Goal: Task Accomplishment & Management: Use online tool/utility

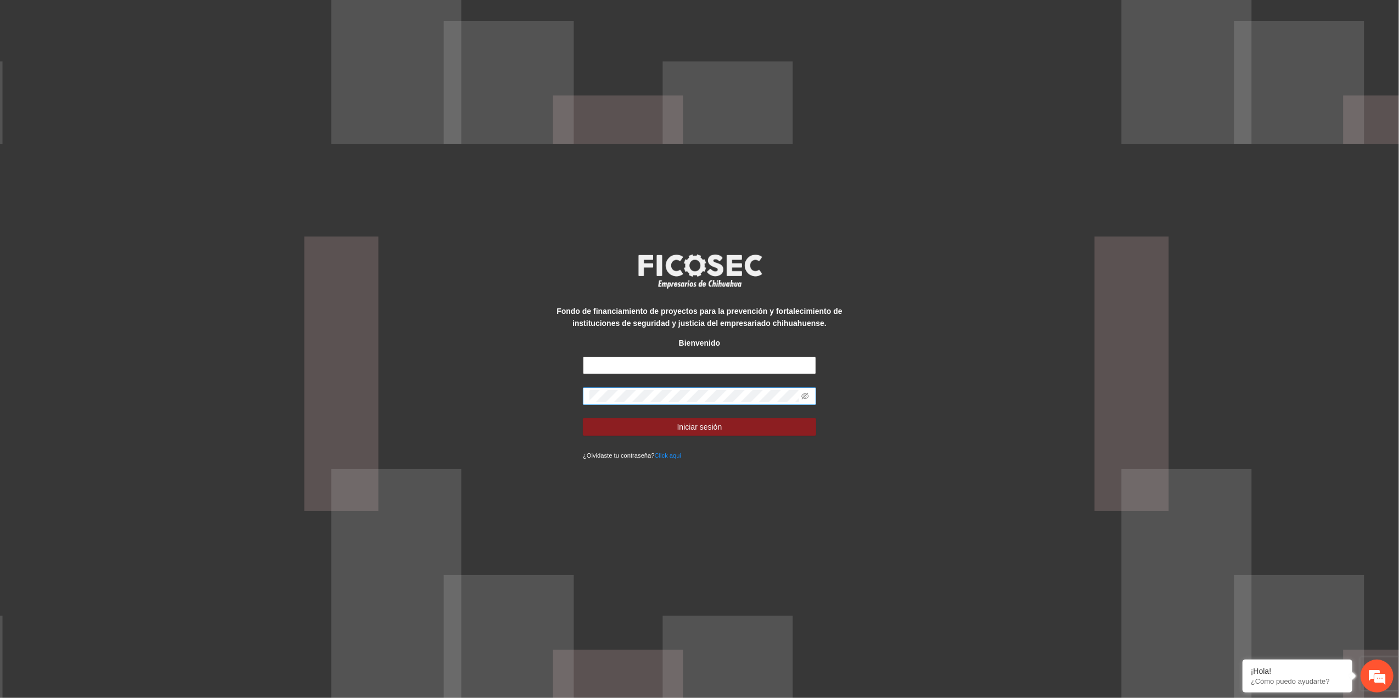
type input "**********"
click at [476, 368] on div "**********" at bounding box center [699, 349] width 1399 height 698
click at [583, 418] on button "Iniciar sesión" at bounding box center [699, 427] width 233 height 18
click at [809, 394] on icon "eye-invisible" at bounding box center [805, 396] width 8 height 8
click at [583, 418] on button "Iniciar sesión" at bounding box center [699, 427] width 233 height 18
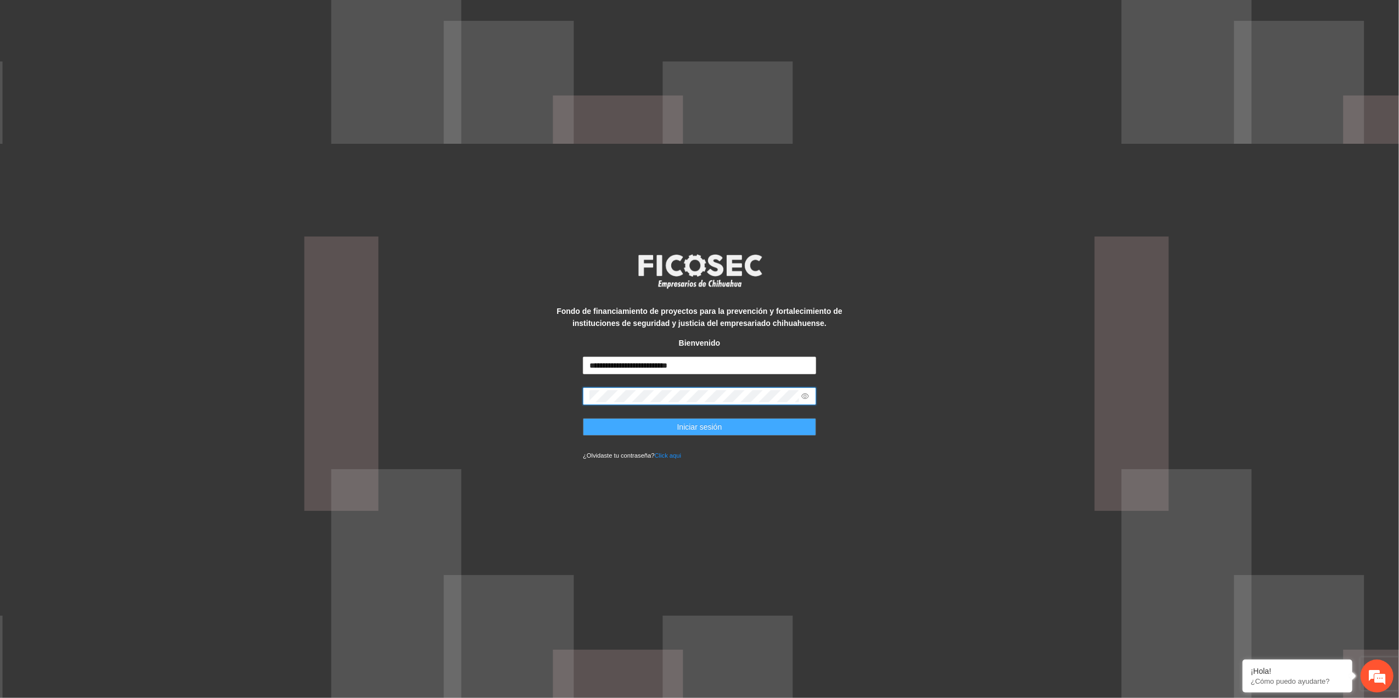
click at [753, 431] on button "Iniciar sesión" at bounding box center [699, 427] width 233 height 18
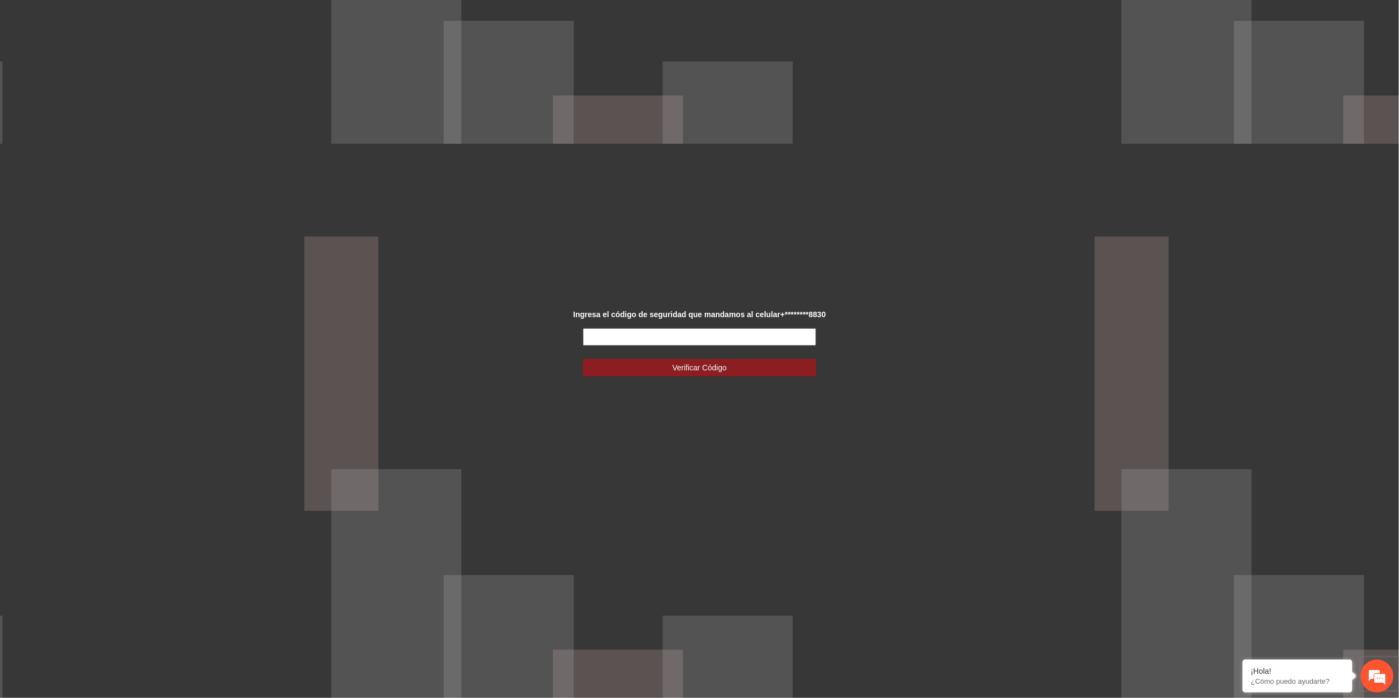
click at [724, 340] on input "text" at bounding box center [699, 337] width 233 height 18
type input "******"
click at [736, 371] on button "Verificar Código" at bounding box center [699, 368] width 233 height 18
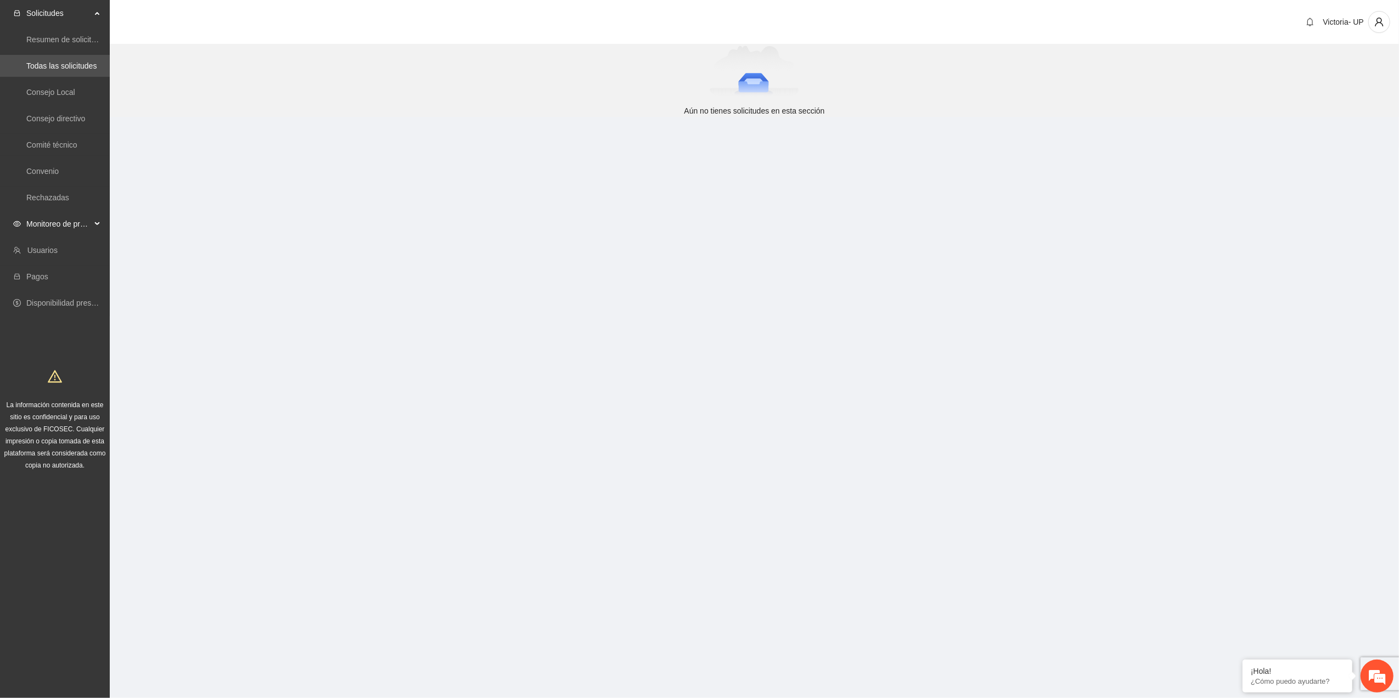
click at [49, 227] on span "Monitoreo de proyectos" at bounding box center [58, 224] width 65 height 22
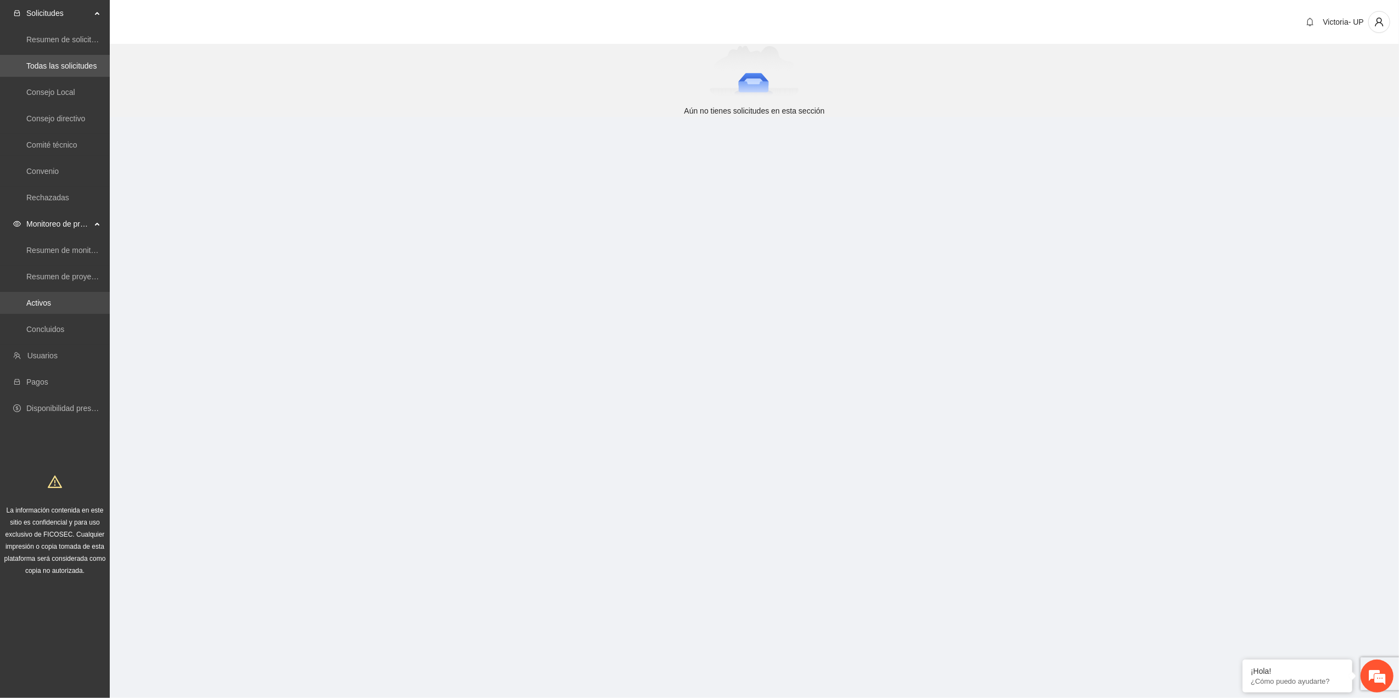
click at [51, 305] on link "Activos" at bounding box center [38, 303] width 25 height 9
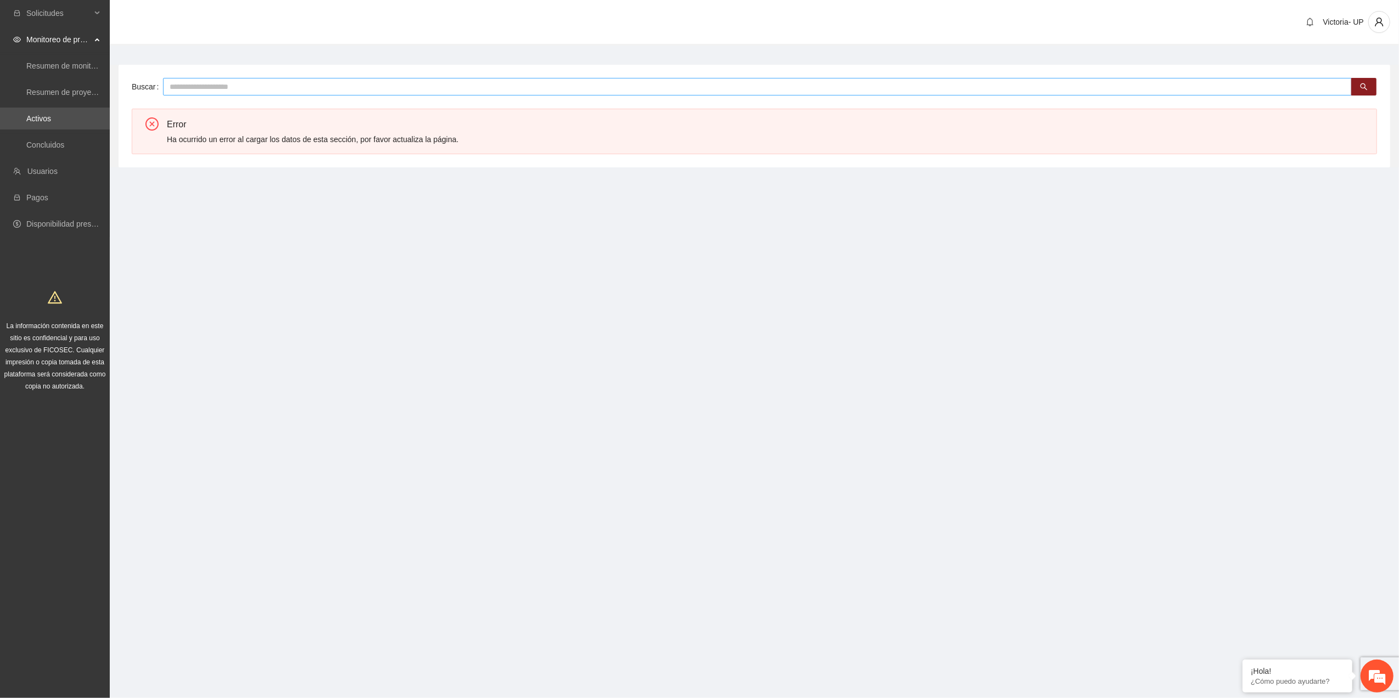
click at [331, 81] on input "text" at bounding box center [757, 87] width 1189 height 18
type input "*"
type input "*******"
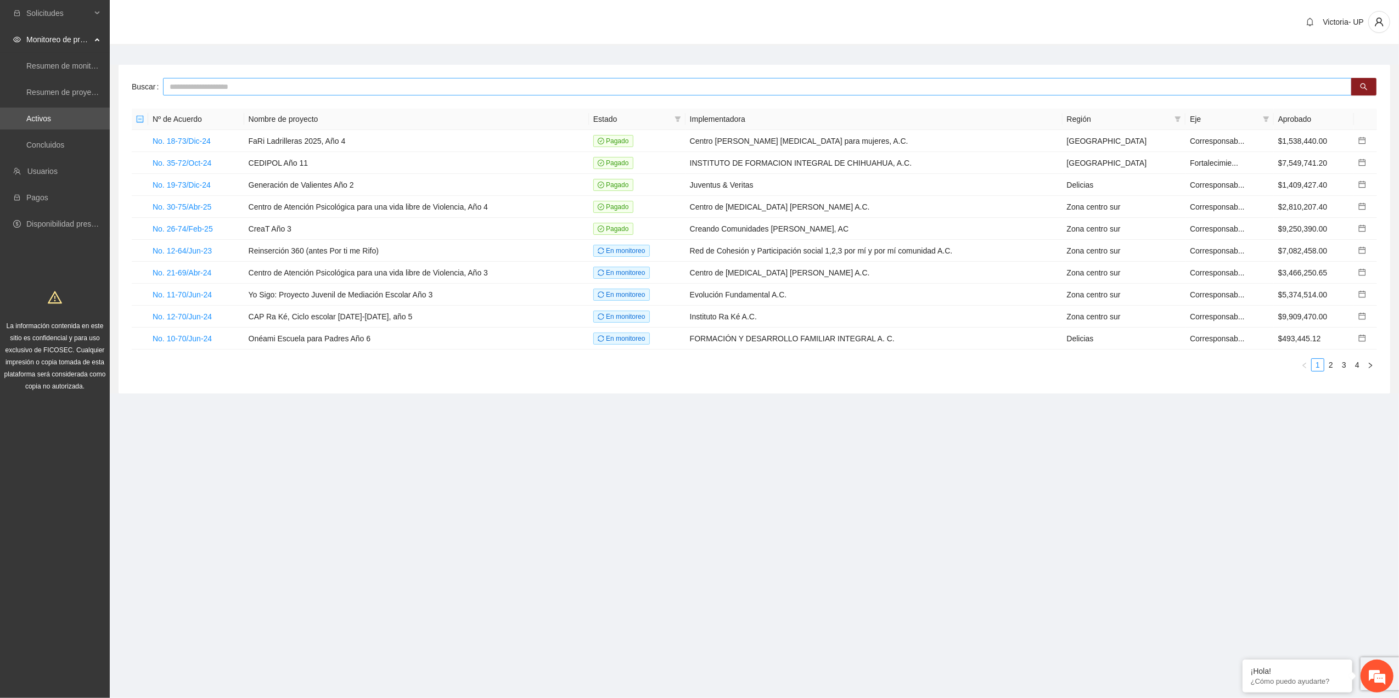
click at [226, 83] on input "text" at bounding box center [757, 87] width 1189 height 18
type input "*******"
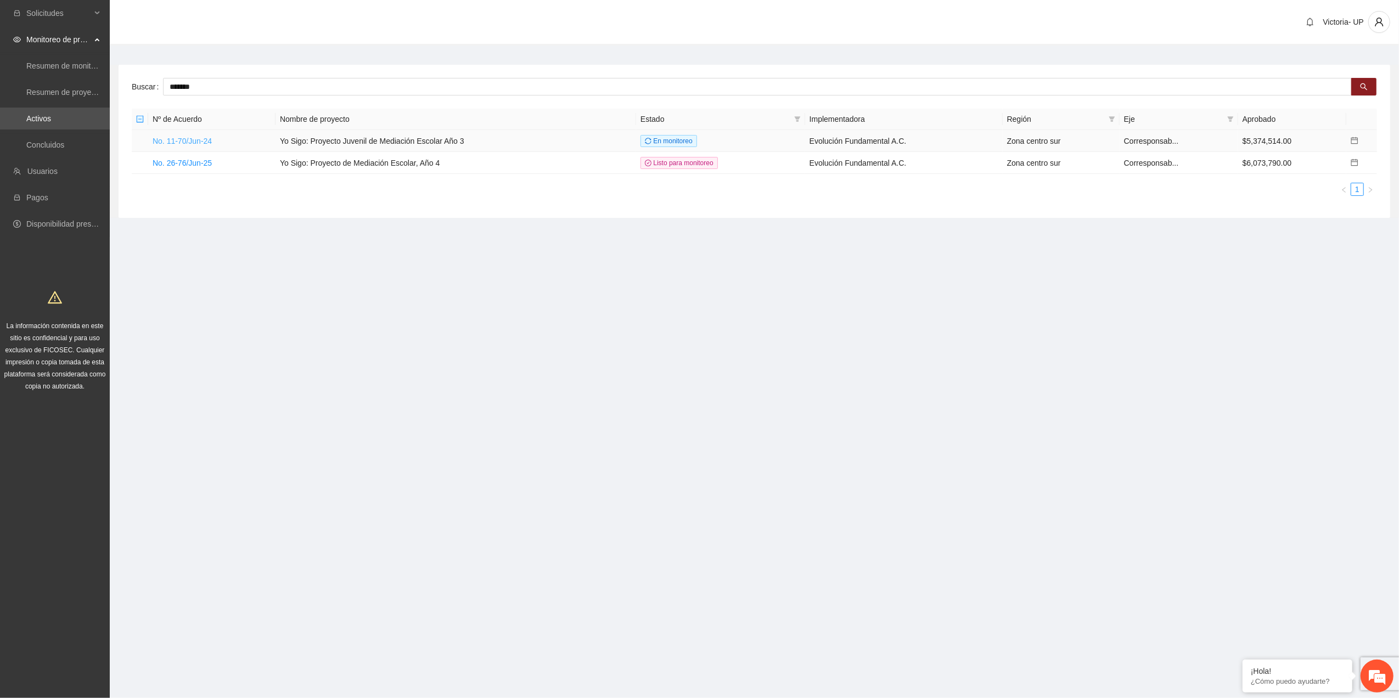
click at [194, 138] on link "No. 11-70/Jun-24" at bounding box center [182, 141] width 59 height 9
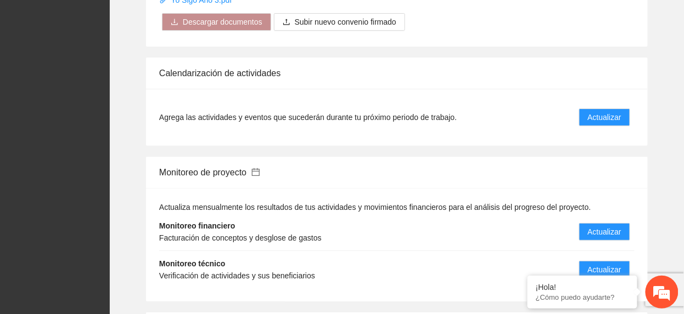
scroll to position [1243, 0]
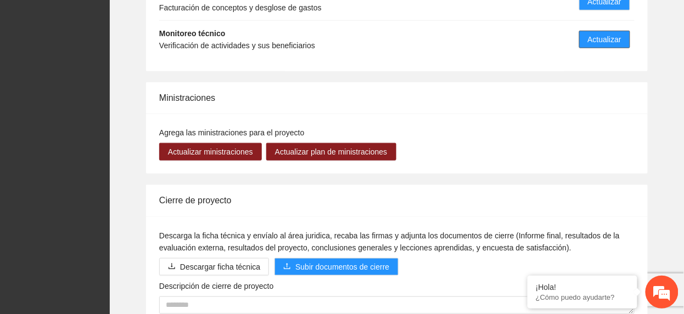
click at [616, 42] on span "Actualizar" at bounding box center [604, 39] width 33 height 12
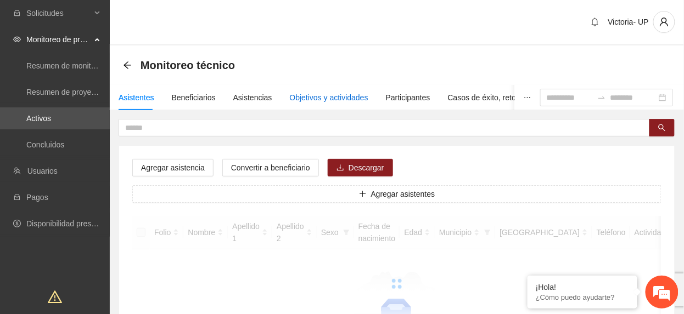
click at [336, 99] on div "Objetivos y actividades" at bounding box center [329, 98] width 78 height 12
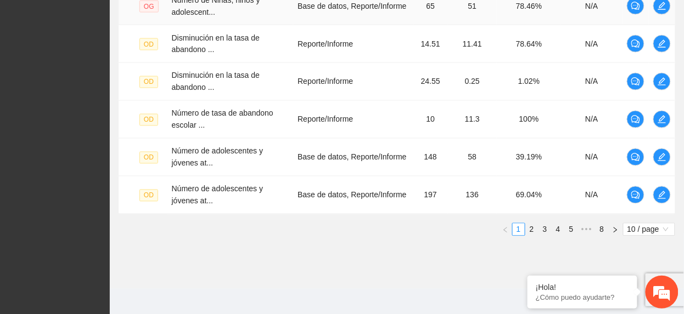
scroll to position [472, 0]
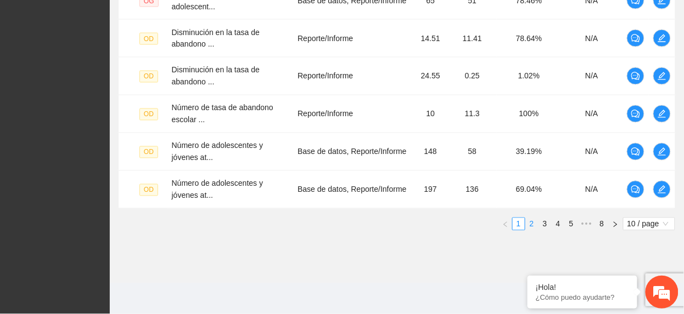
click at [526, 223] on link "2" at bounding box center [532, 224] width 12 height 12
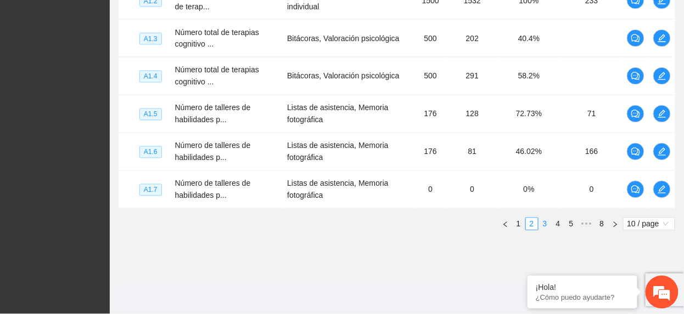
click at [540, 225] on link "3" at bounding box center [545, 224] width 12 height 12
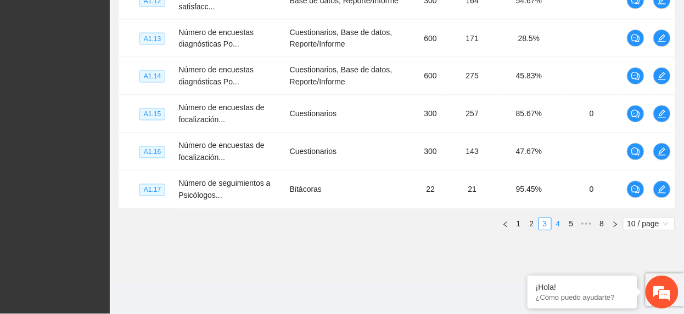
click at [555, 224] on link "4" at bounding box center [558, 224] width 12 height 12
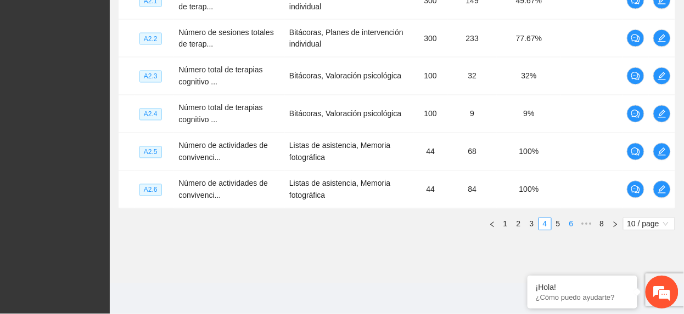
click at [572, 221] on link "6" at bounding box center [571, 224] width 12 height 12
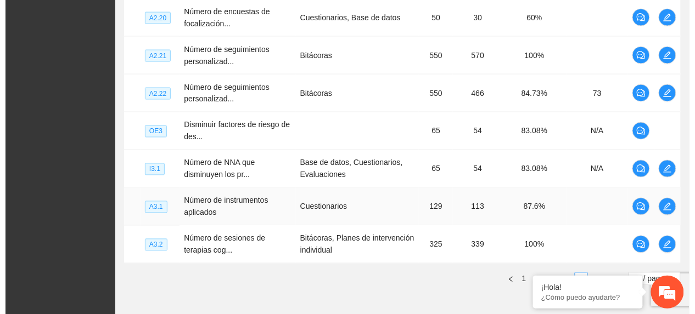
scroll to position [398, 0]
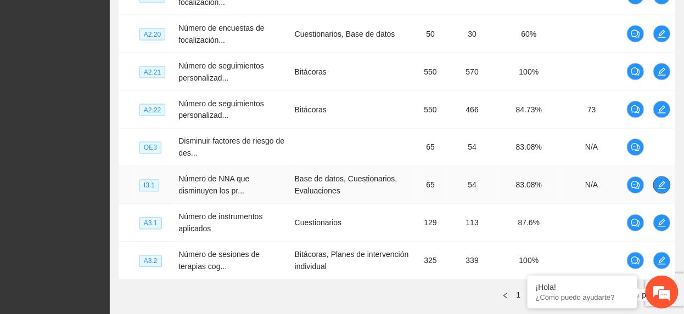
click at [661, 183] on icon "edit" at bounding box center [661, 185] width 9 height 9
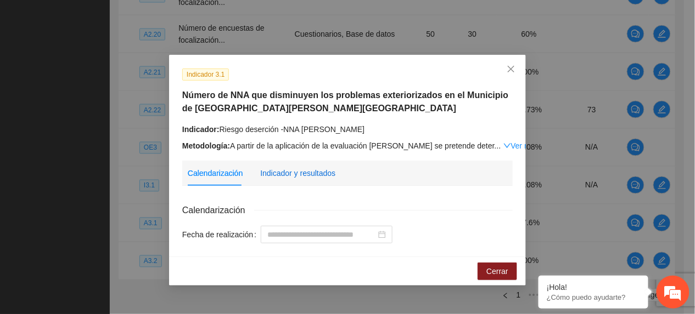
click at [296, 174] on div "Indicador y resultados" at bounding box center [297, 173] width 75 height 12
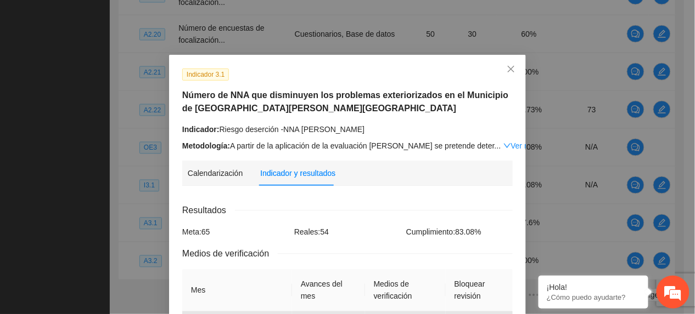
scroll to position [534, 0]
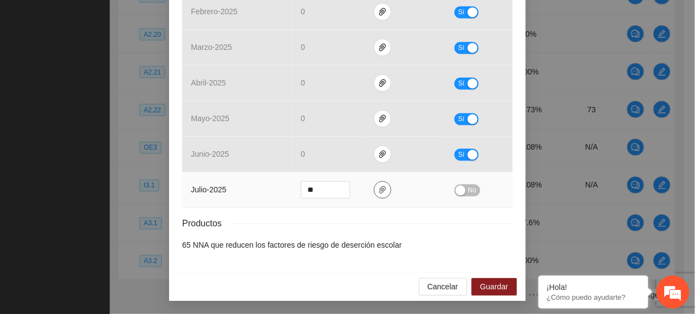
click at [384, 193] on td at bounding box center [405, 190] width 81 height 36
click at [379, 189] on icon "paper-clip" at bounding box center [382, 189] width 9 height 9
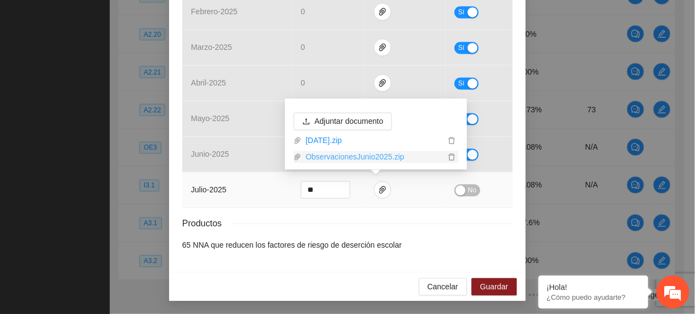
click at [356, 158] on link "ObservacionesJunio2025.zip" at bounding box center [373, 157] width 144 height 12
drag, startPoint x: 31, startPoint y: 71, endPoint x: 58, endPoint y: 33, distance: 46.4
click at [31, 71] on div "Indicador 3.1 Número de NNA que disminuyen los problemas exteriorizados en el M…" at bounding box center [347, 157] width 695 height 314
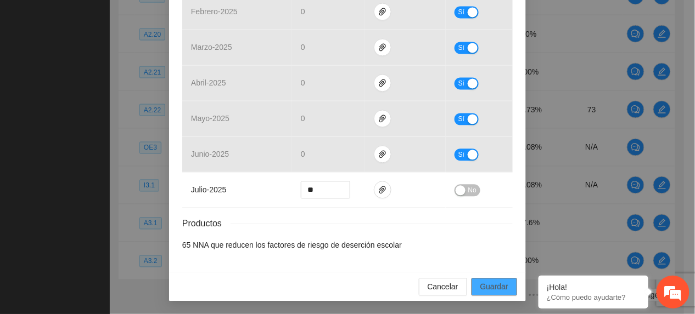
click at [471, 284] on button "Guardar" at bounding box center [494, 287] width 46 height 18
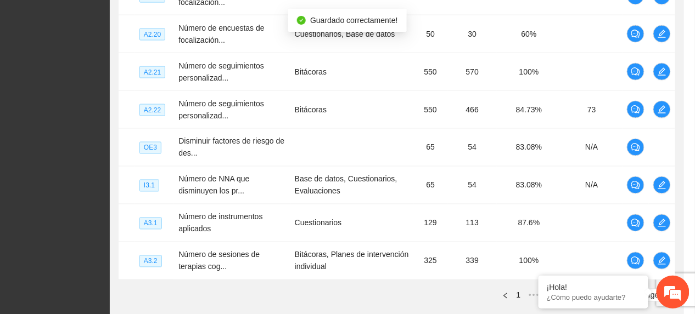
scroll to position [480, 0]
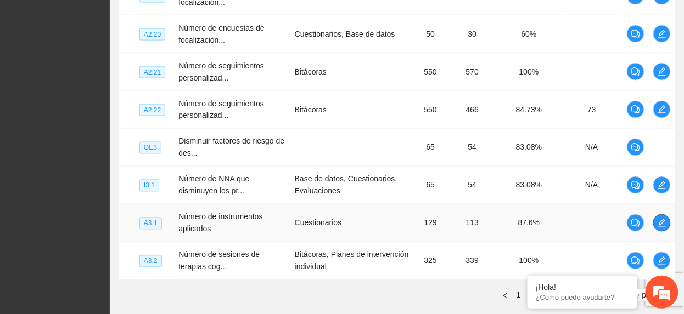
click at [661, 227] on icon "edit" at bounding box center [662, 223] width 8 height 8
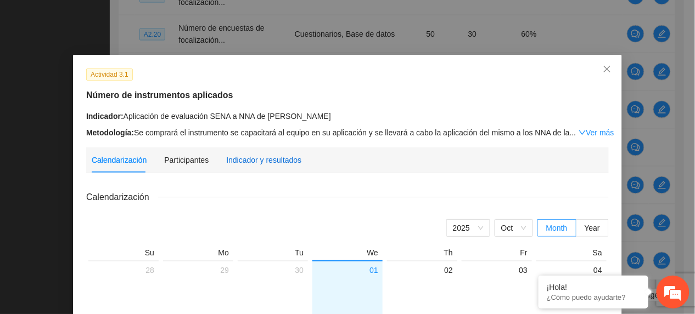
click at [281, 163] on div "Indicador y resultados" at bounding box center [263, 160] width 75 height 12
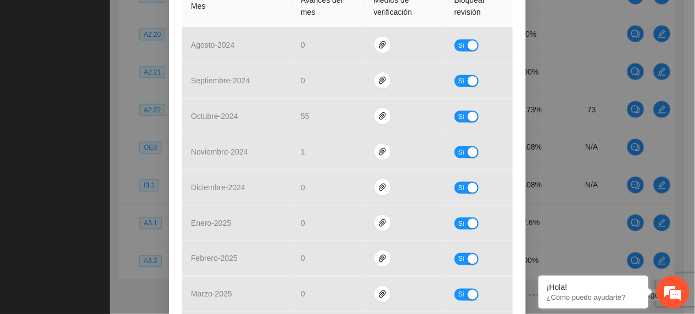
scroll to position [521, 0]
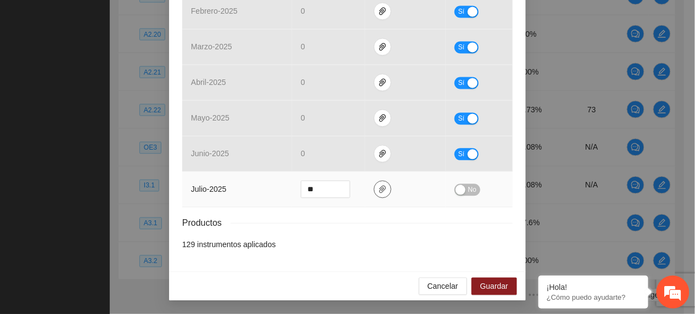
click at [376, 194] on button "button" at bounding box center [383, 190] width 18 height 18
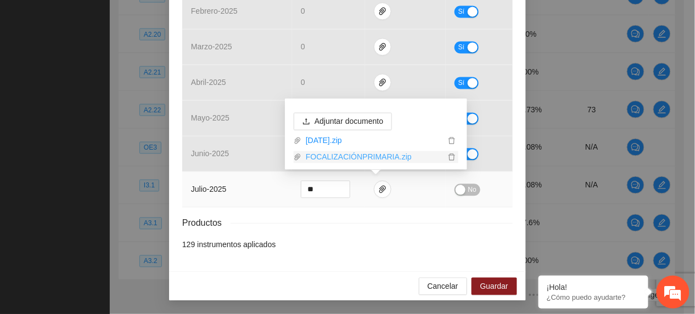
click at [332, 157] on link "FOCALIZACIÓNPRIMARIA.zip" at bounding box center [373, 157] width 144 height 12
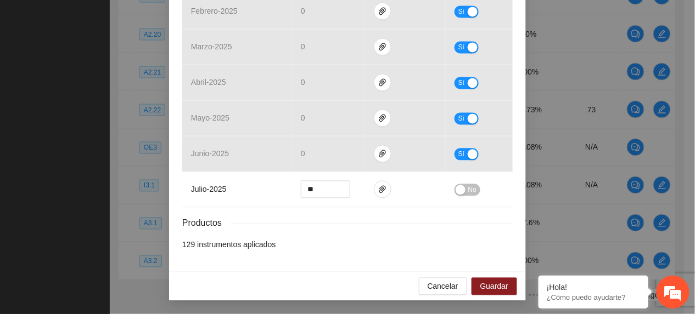
click at [32, 189] on div "Actividad 3.1 Número de instrumentos aplicados Indicador: Aplicación de evaluac…" at bounding box center [347, 157] width 695 height 314
click at [497, 288] on span "Guardar" at bounding box center [494, 287] width 28 height 12
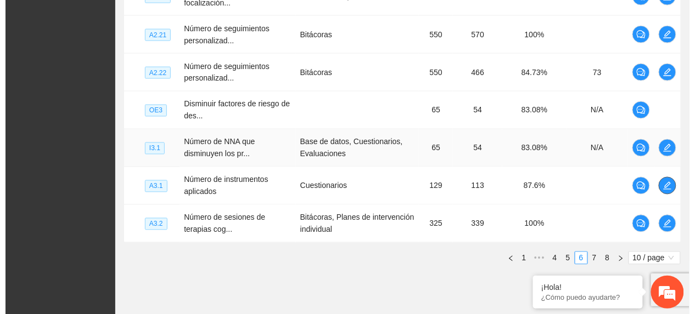
scroll to position [472, 0]
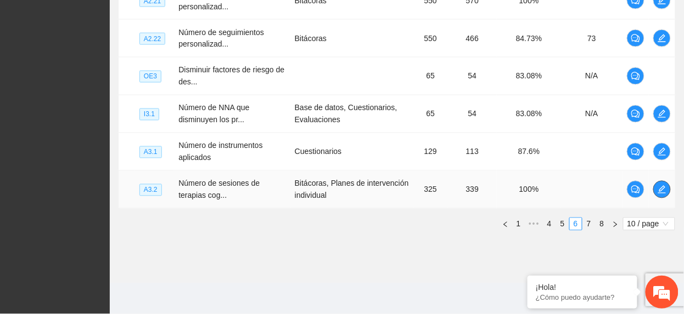
click at [655, 194] on span "edit" at bounding box center [662, 189] width 16 height 9
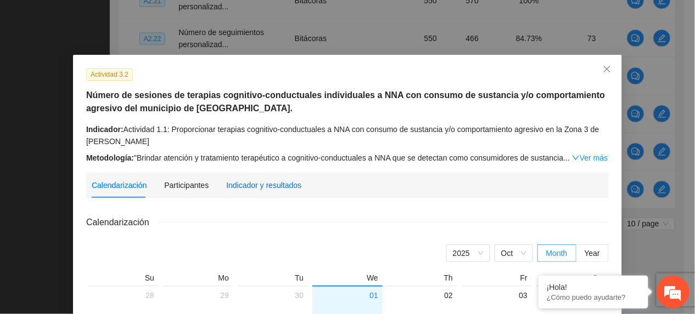
click at [238, 183] on div "Indicador y resultados" at bounding box center [263, 185] width 75 height 12
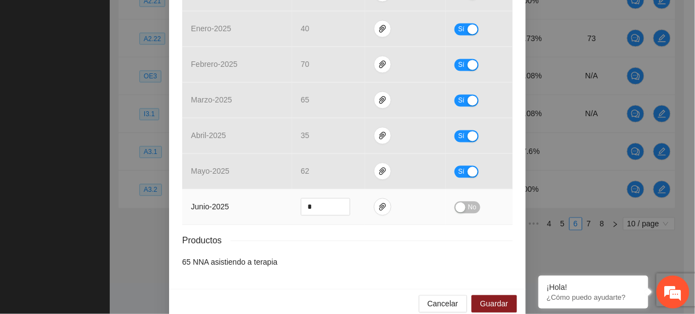
scroll to position [510, 0]
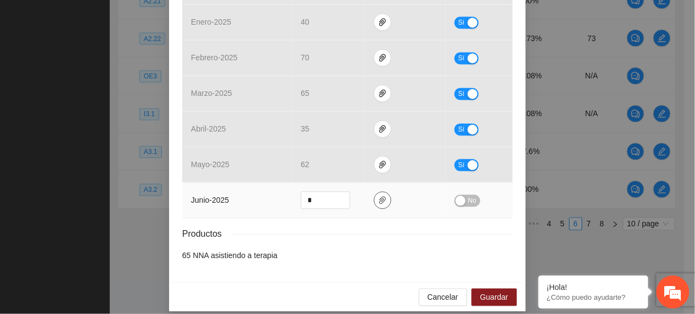
click at [374, 196] on span "paper-clip" at bounding box center [382, 200] width 16 height 9
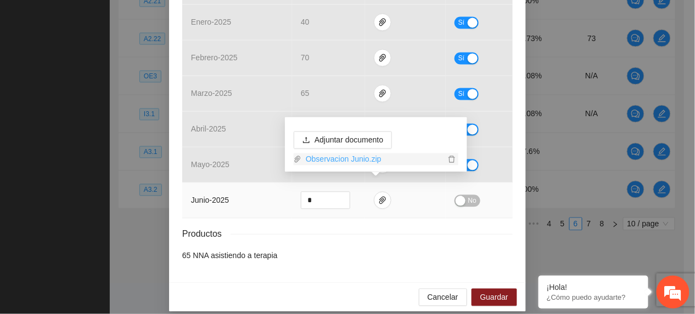
drag, startPoint x: 341, startPoint y: 158, endPoint x: 341, endPoint y: 164, distance: 5.5
click at [341, 158] on link "Observacion Junio.zip" at bounding box center [373, 160] width 144 height 12
click at [490, 292] on span "Guardar" at bounding box center [494, 298] width 28 height 12
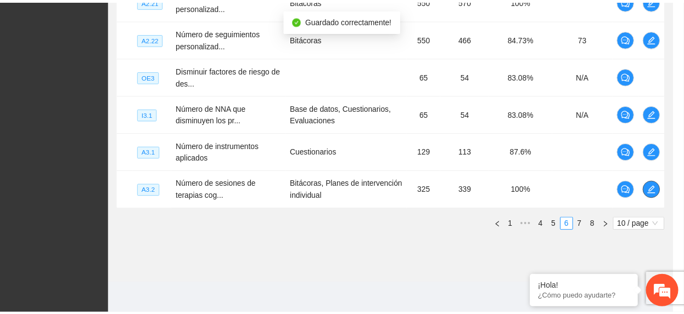
scroll to position [0, 0]
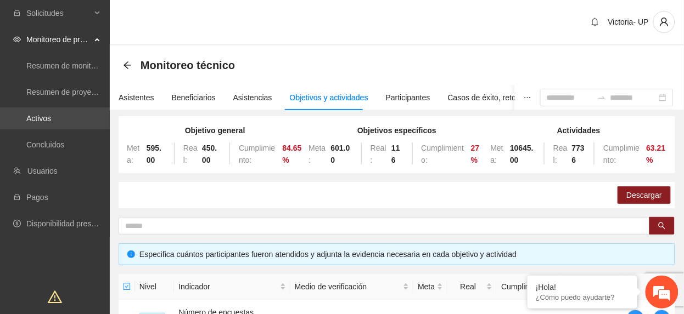
click at [51, 119] on link "Activos" at bounding box center [38, 118] width 25 height 9
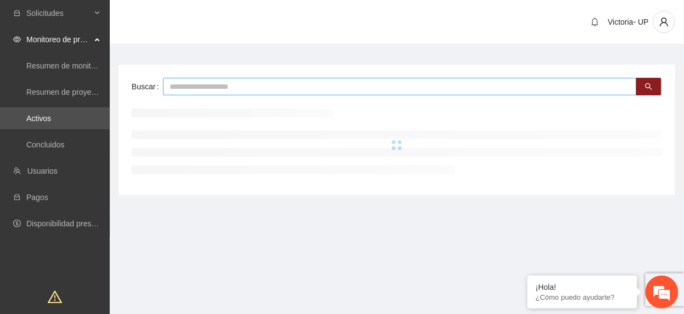
click at [271, 84] on input "text" at bounding box center [400, 87] width 474 height 18
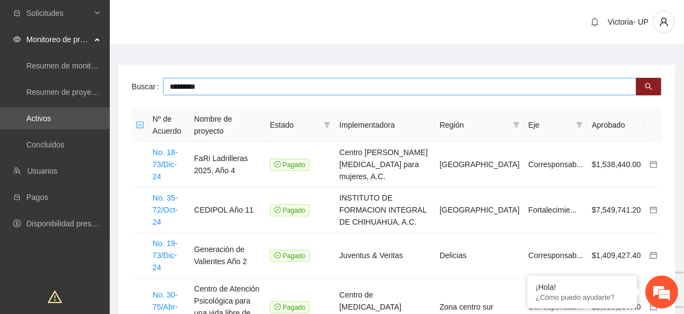
type input "*********"
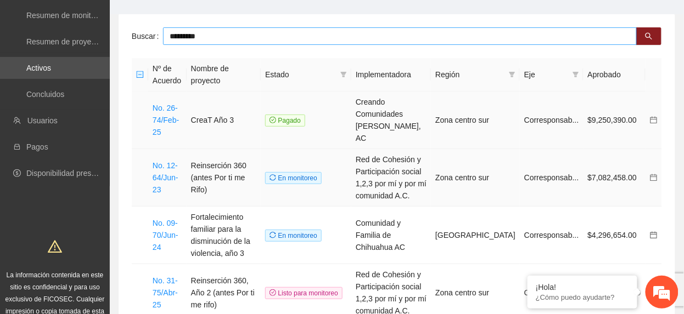
scroll to position [73, 0]
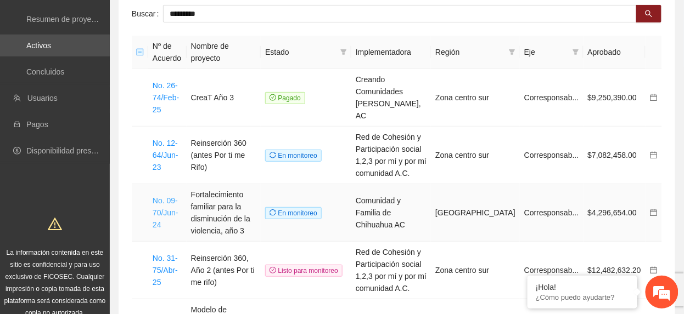
click at [156, 204] on link "No. 09-70/Jun-24" at bounding box center [166, 212] width 26 height 33
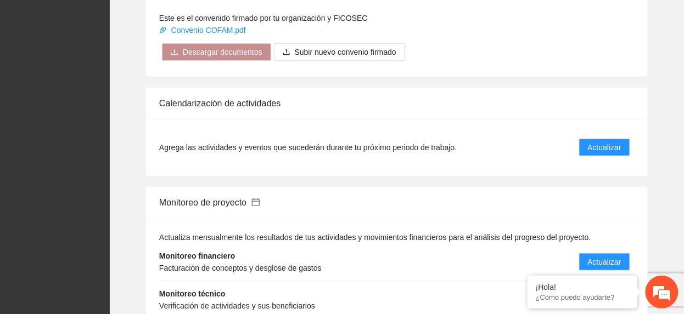
scroll to position [1317, 0]
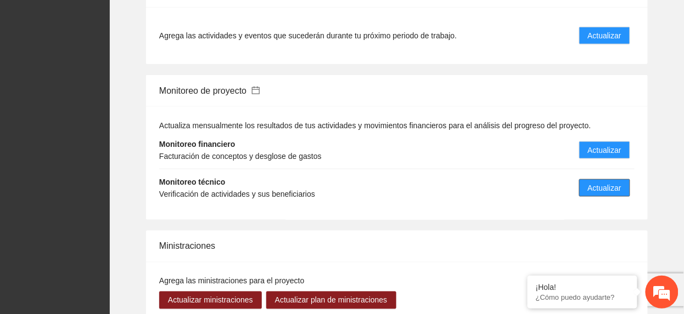
drag, startPoint x: 620, startPoint y: 183, endPoint x: 583, endPoint y: 176, distance: 38.0
click at [618, 183] on span "Actualizar" at bounding box center [604, 188] width 33 height 12
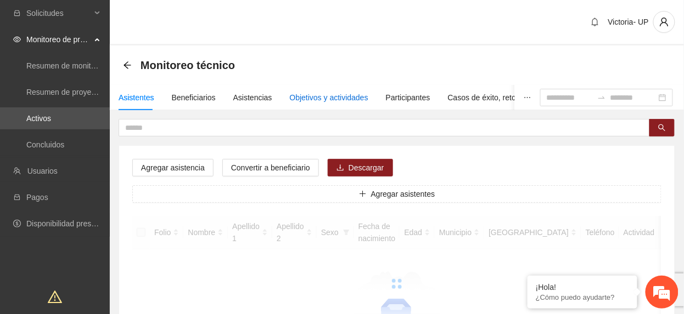
click at [309, 94] on div "Objetivos y actividades" at bounding box center [329, 98] width 78 height 12
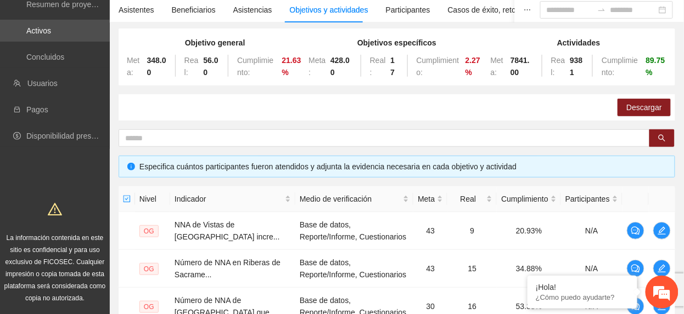
scroll to position [117, 0]
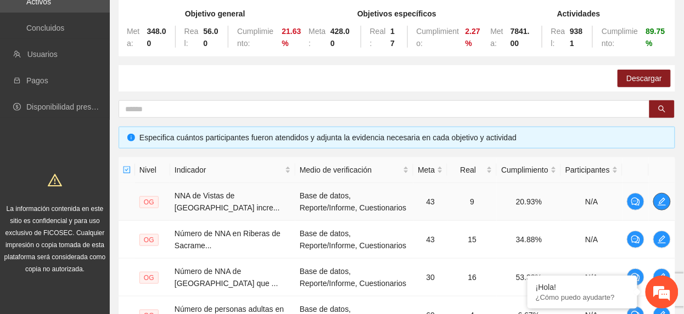
click at [665, 196] on button "button" at bounding box center [662, 202] width 18 height 18
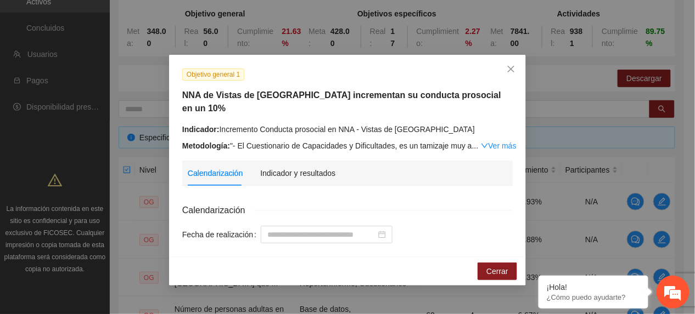
click at [314, 172] on div "Indicador y resultados" at bounding box center [297, 173] width 75 height 25
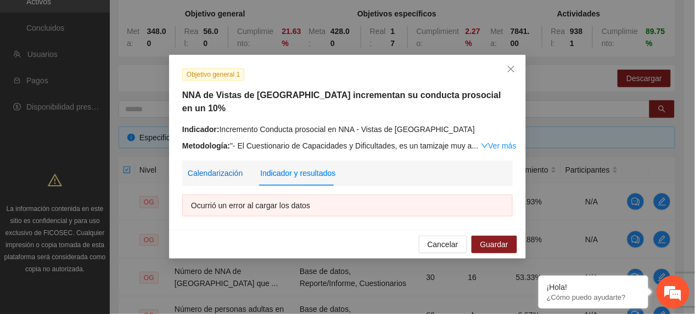
click at [229, 167] on div "Calendarización" at bounding box center [215, 173] width 55 height 12
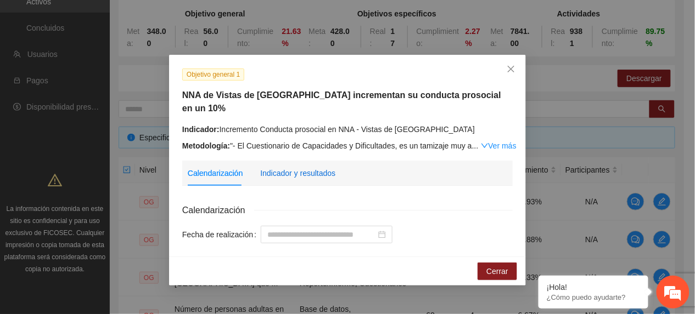
click at [330, 167] on div "Indicador y resultados" at bounding box center [297, 173] width 75 height 12
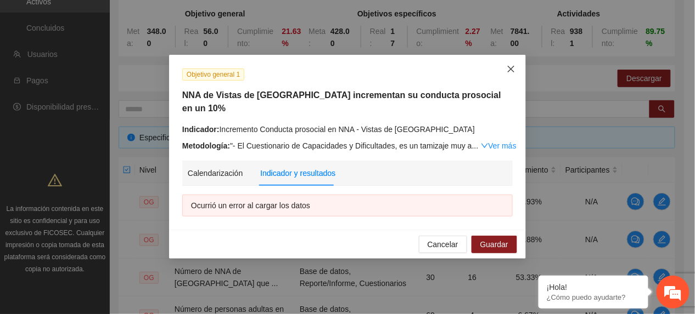
click at [508, 73] on icon "close" at bounding box center [510, 69] width 9 height 9
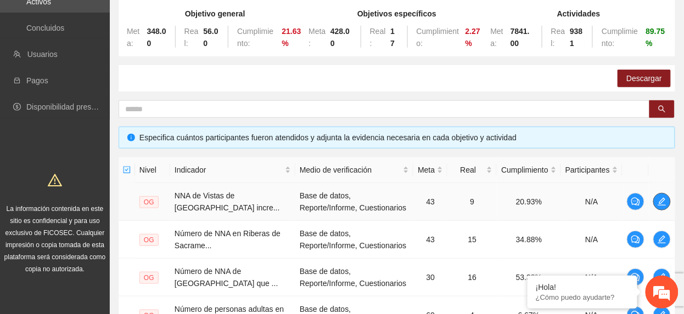
click at [655, 203] on span "edit" at bounding box center [662, 202] width 16 height 9
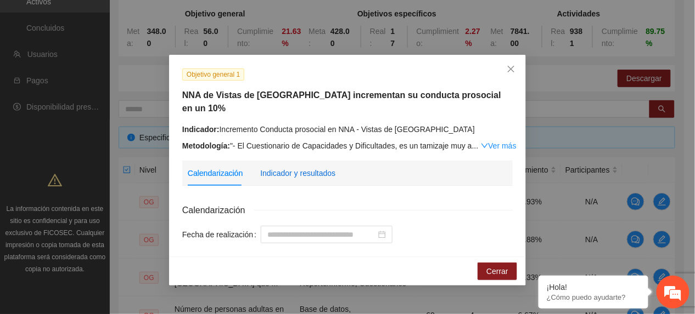
click at [322, 167] on div "Indicador y resultados" at bounding box center [297, 173] width 75 height 12
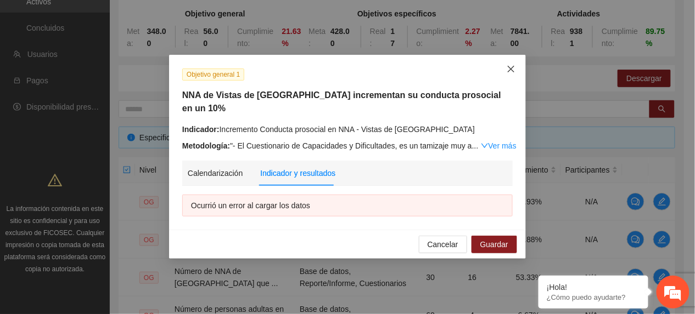
click at [509, 68] on icon "close" at bounding box center [510, 69] width 9 height 9
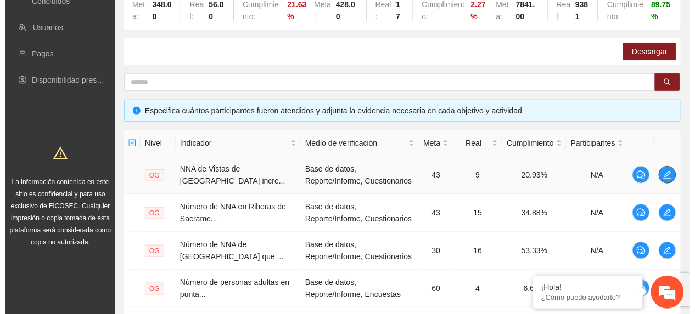
scroll to position [190, 0]
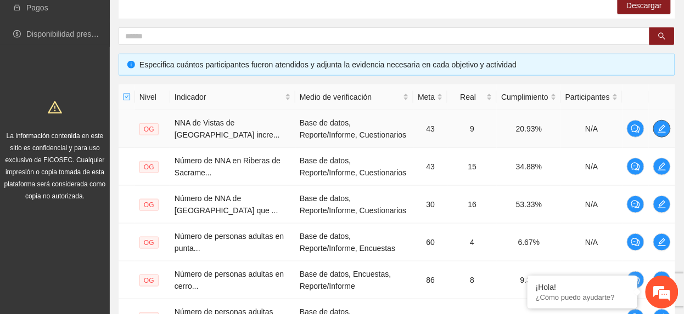
click at [663, 132] on icon "edit" at bounding box center [661, 129] width 9 height 9
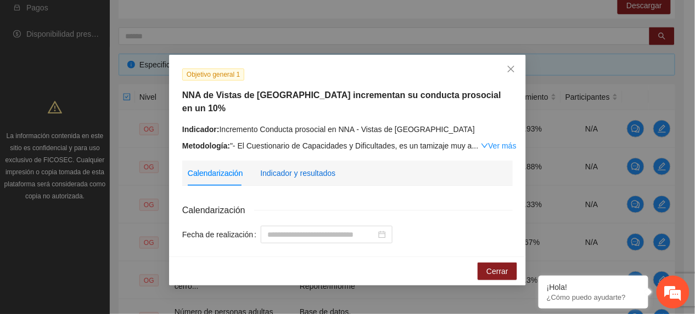
click at [316, 167] on div "Indicador y resultados" at bounding box center [297, 173] width 75 height 12
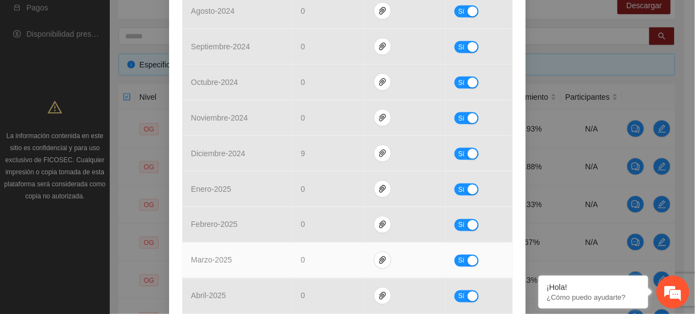
scroll to position [533, 0]
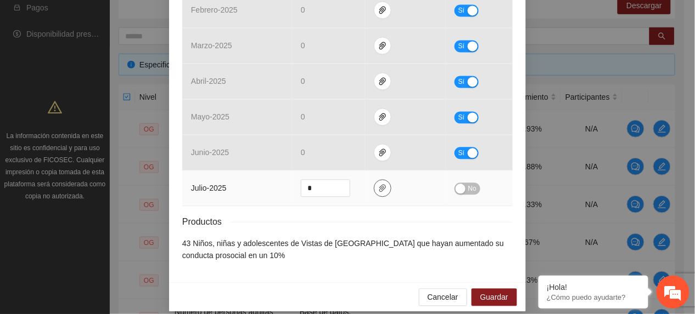
click at [378, 184] on icon "paper-clip" at bounding box center [382, 188] width 9 height 9
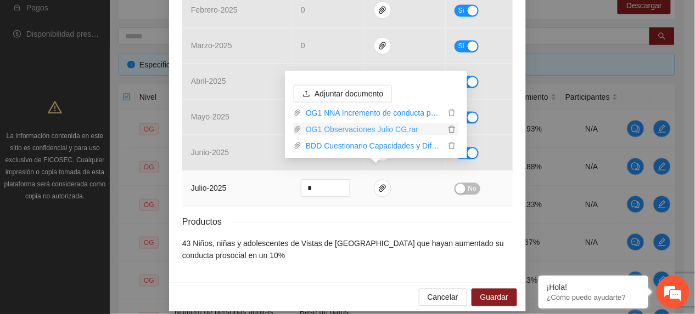
click at [371, 130] on link "OG1 Observaciones Julio CG.rar" at bounding box center [373, 129] width 144 height 12
click at [335, 142] on link "BDD Cuestionario Capacidades y Dificultades julio CG.xlsx" at bounding box center [373, 146] width 144 height 12
click at [86, 77] on div "Objetivo general 1 NNA de Vistas de [GEOGRAPHIC_DATA] incrementan su conducta p…" at bounding box center [347, 157] width 695 height 314
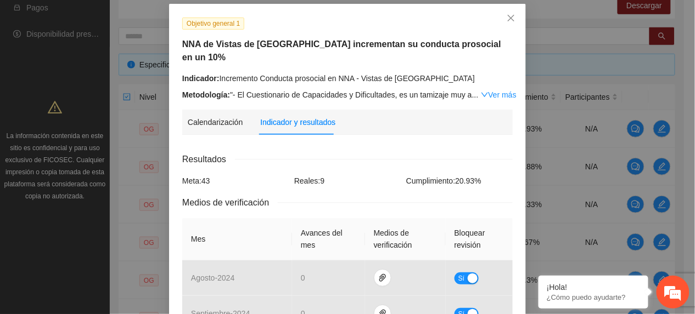
scroll to position [21, 0]
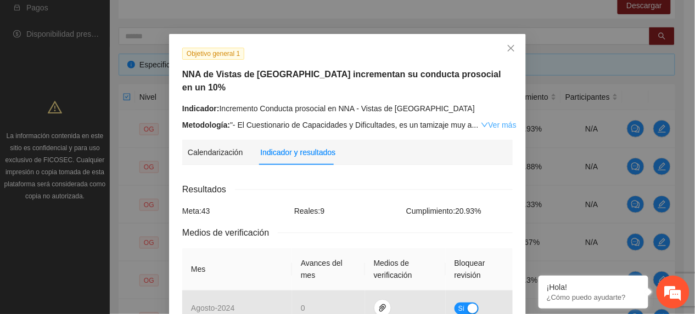
click at [481, 121] on link "Ver más" at bounding box center [499, 125] width 36 height 9
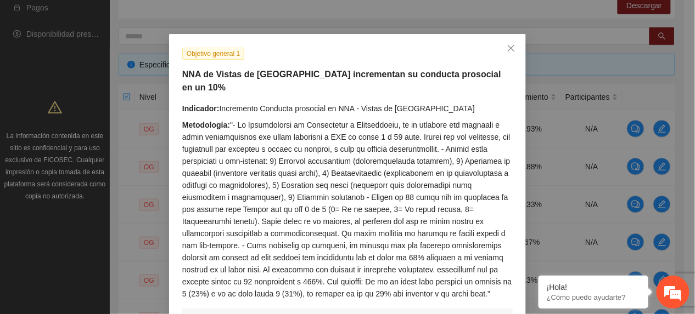
drag, startPoint x: 328, startPoint y: 119, endPoint x: 325, endPoint y: 128, distance: 9.4
click at [328, 122] on div "Metodología:" at bounding box center [347, 209] width 330 height 181
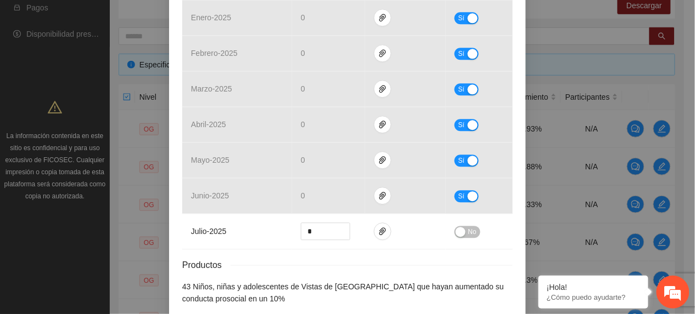
scroll to position [702, 0]
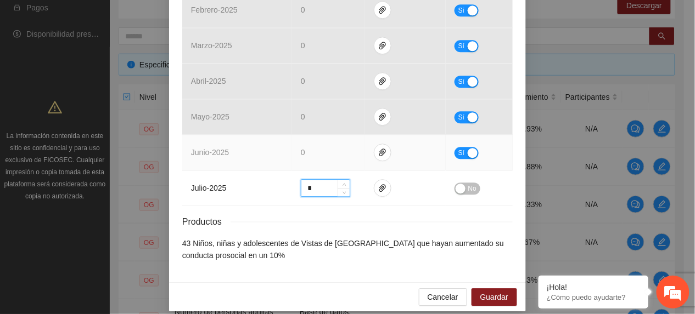
drag, startPoint x: 324, startPoint y: 176, endPoint x: 190, endPoint y: 133, distance: 140.7
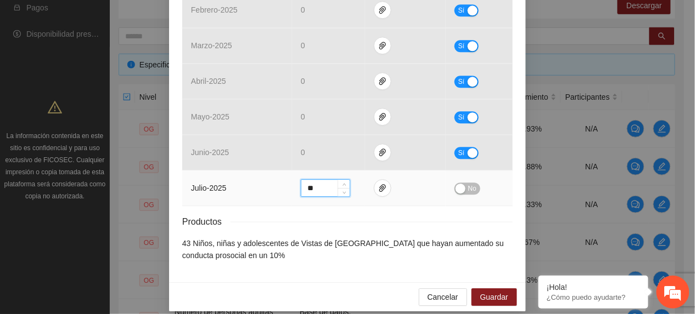
type input "**"
click at [459, 184] on div "button" at bounding box center [460, 189] width 10 height 10
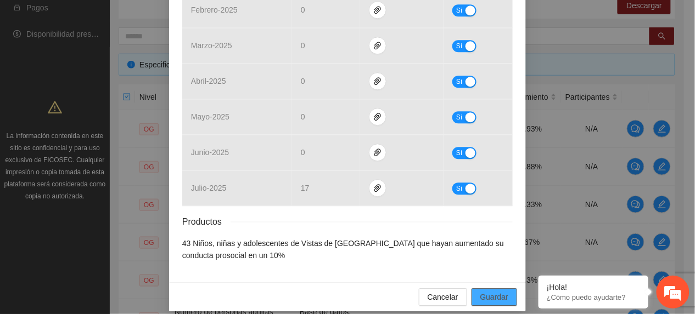
click at [484, 291] on span "Guardar" at bounding box center [494, 297] width 28 height 12
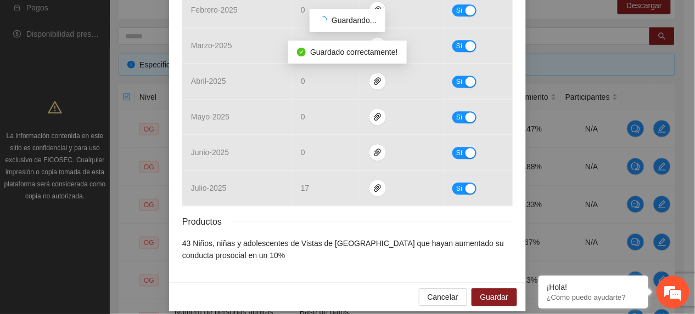
scroll to position [647, 0]
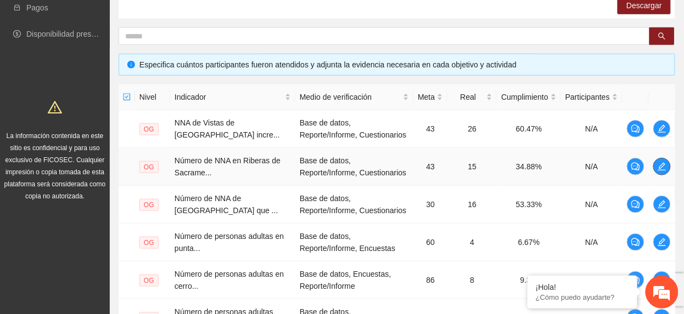
click at [661, 165] on icon "edit" at bounding box center [661, 166] width 9 height 9
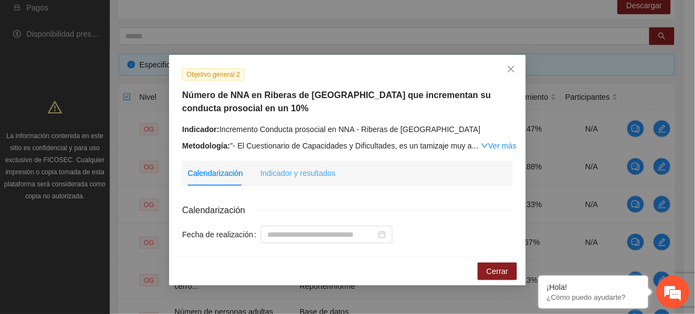
click at [293, 180] on div "Indicador y resultados" at bounding box center [297, 173] width 75 height 25
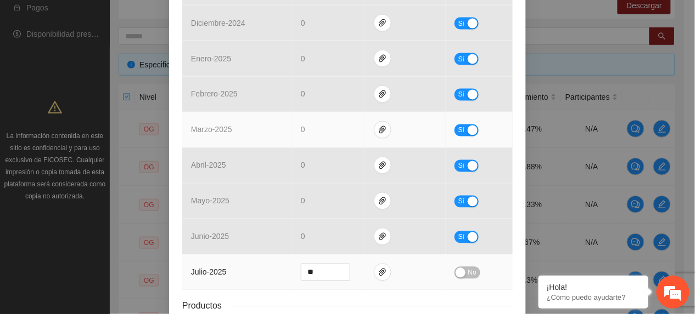
scroll to position [534, 0]
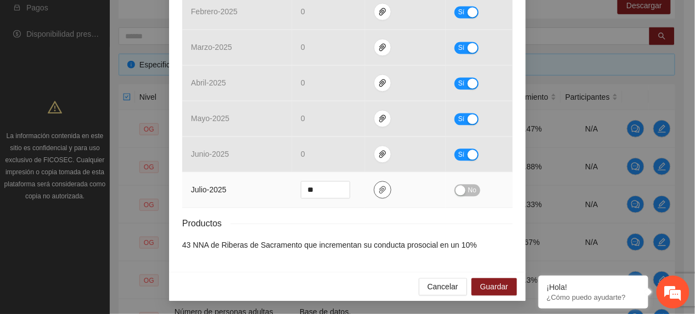
click at [378, 192] on icon "paper-clip" at bounding box center [382, 189] width 9 height 9
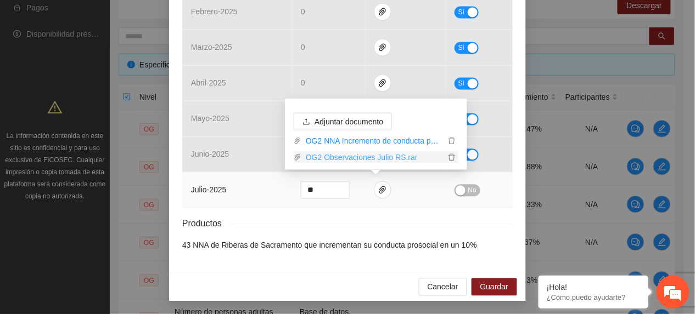
click at [341, 159] on link "OG2 Observaciones Julio RS.rar" at bounding box center [373, 157] width 144 height 12
